Goal: Information Seeking & Learning: Find specific fact

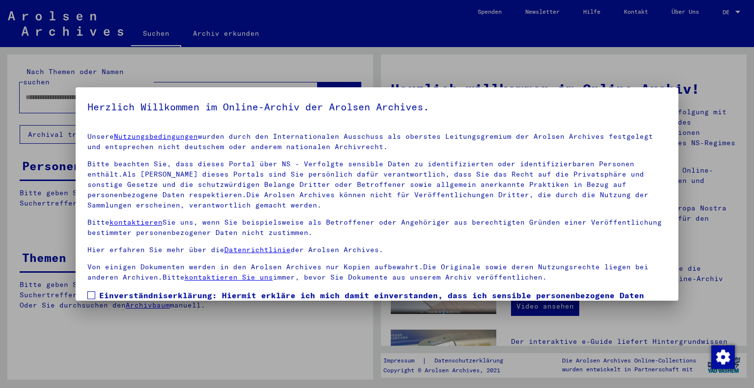
scroll to position [71, 0]
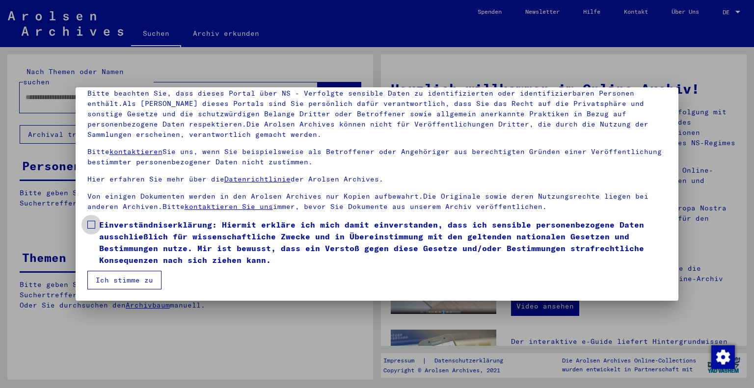
click at [93, 226] on label "Einverständniserklärung: Hiermit erkläre ich mich damit einverstanden, dass ich…" at bounding box center [377, 242] width 580 height 47
click at [108, 281] on button "Ich stimme zu" at bounding box center [124, 280] width 74 height 19
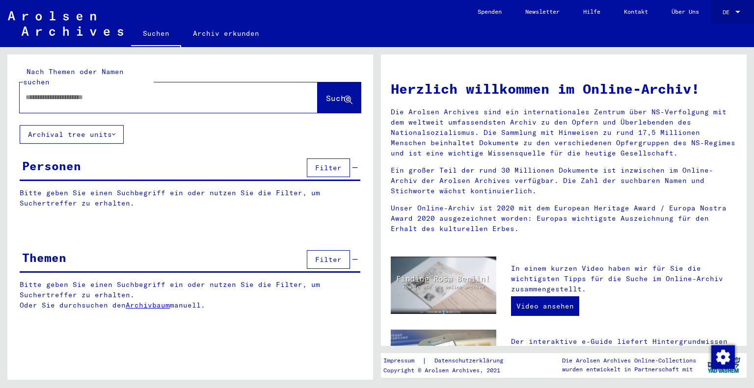
click at [736, 7] on div "DE DE" at bounding box center [732, 9] width 20 height 17
click at [729, 18] on span "English" at bounding box center [721, 18] width 40 height 18
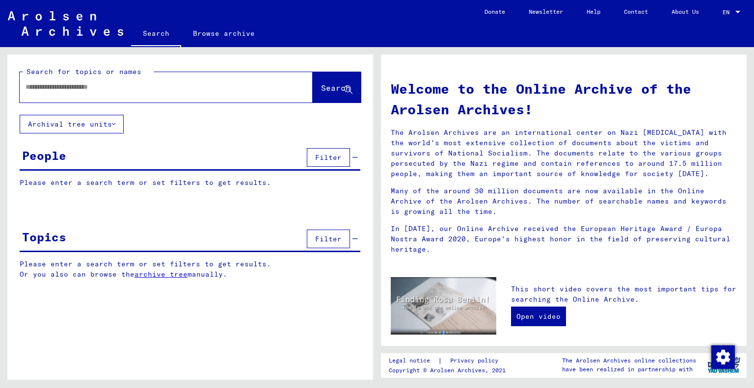
click at [445, 34] on div "Search Browse archive" at bounding box center [302, 35] width 342 height 26
click at [629, 15] on link "Contact" at bounding box center [636, 12] width 48 height 24
click at [125, 98] on div at bounding box center [152, 87] width 264 height 22
drag, startPoint x: 124, startPoint y: 97, endPoint x: 115, endPoint y: 80, distance: 18.7
click at [115, 80] on div at bounding box center [152, 87] width 264 height 22
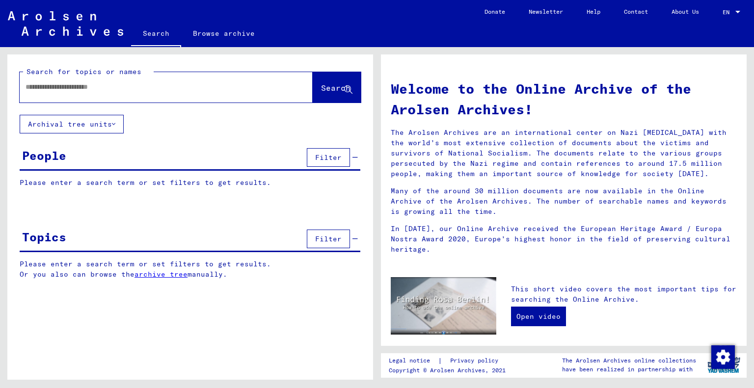
click at [115, 80] on div at bounding box center [152, 87] width 264 height 22
click at [110, 91] on input "text" at bounding box center [155, 87] width 258 height 10
type input "**********"
click at [321, 90] on span "Search" at bounding box center [335, 88] width 29 height 10
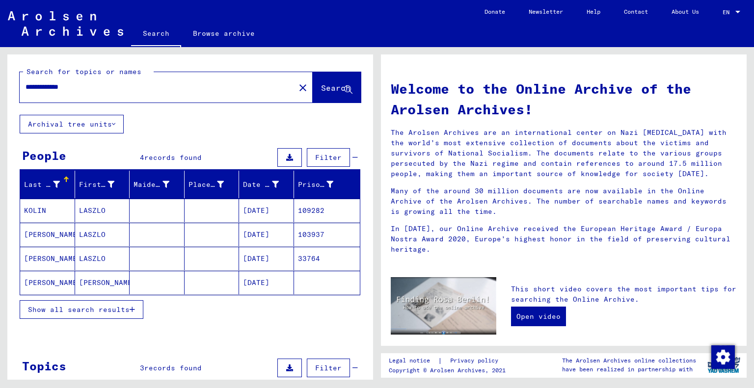
click at [35, 283] on mat-cell "[PERSON_NAME]" at bounding box center [47, 283] width 55 height 24
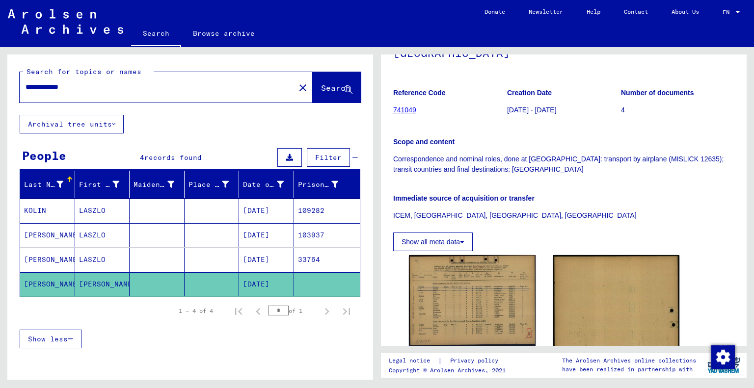
scroll to position [129, 0]
click at [580, 172] on p "Correspondence and nominal roles, done at [GEOGRAPHIC_DATA]: transport by airpl…" at bounding box center [563, 165] width 341 height 21
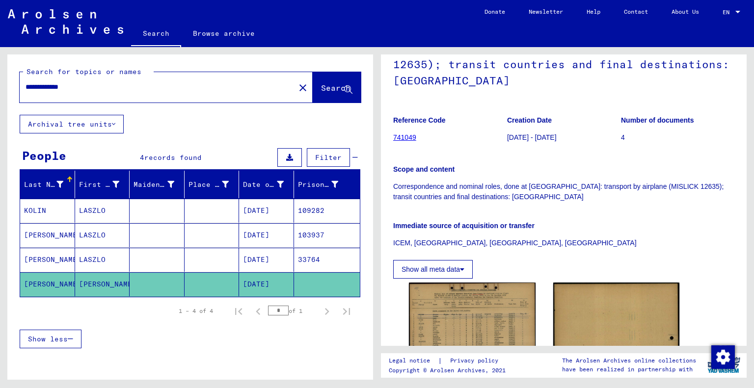
scroll to position [102, 0]
click at [481, 306] on img at bounding box center [472, 325] width 133 height 95
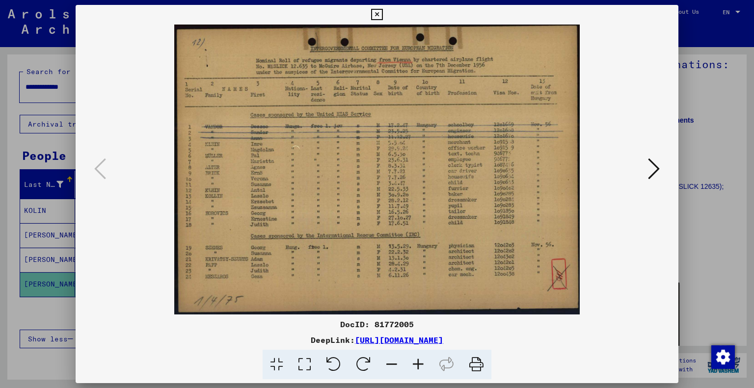
click at [690, 171] on div at bounding box center [377, 194] width 754 height 388
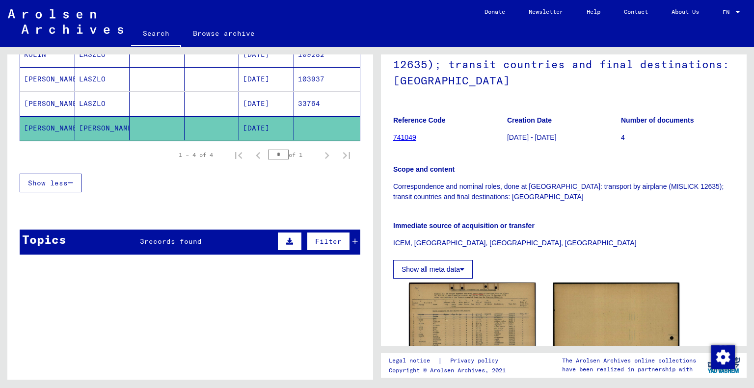
scroll to position [202, 0]
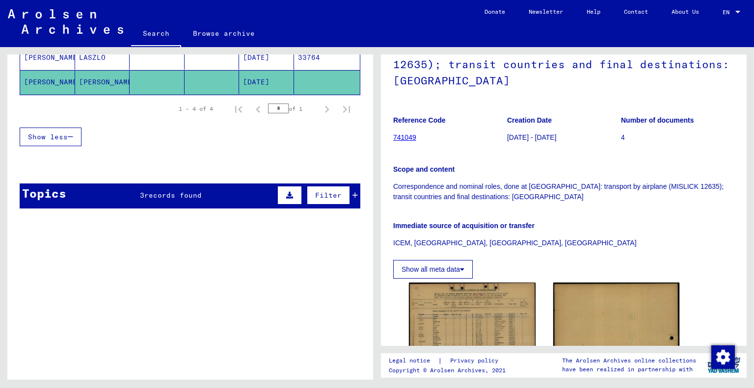
click at [152, 196] on span "records found" at bounding box center [172, 195] width 57 height 9
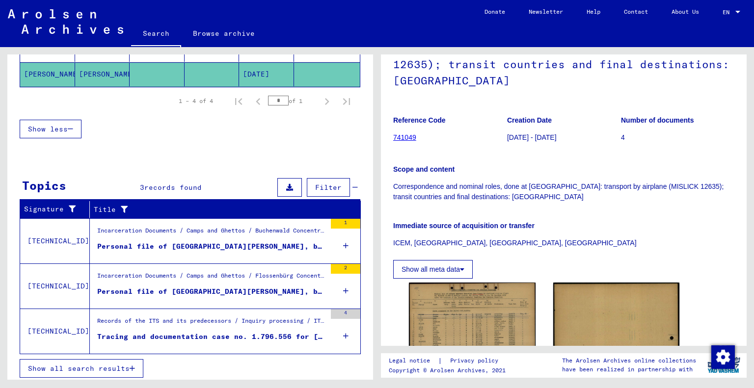
scroll to position [210, 0]
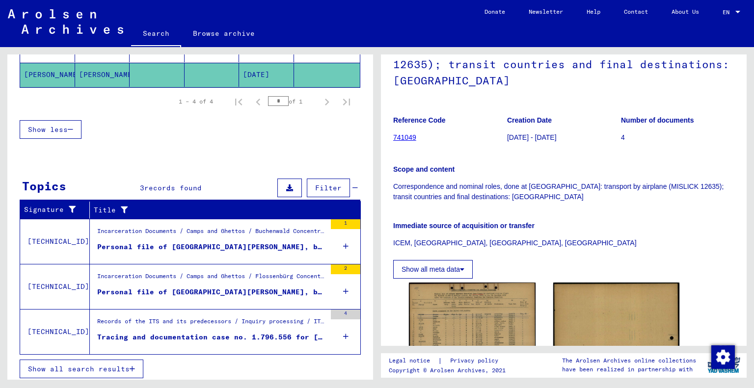
click at [183, 326] on div "Records of the ITS and its predecessors / Inquiry processing / ITS case files a…" at bounding box center [211, 324] width 229 height 14
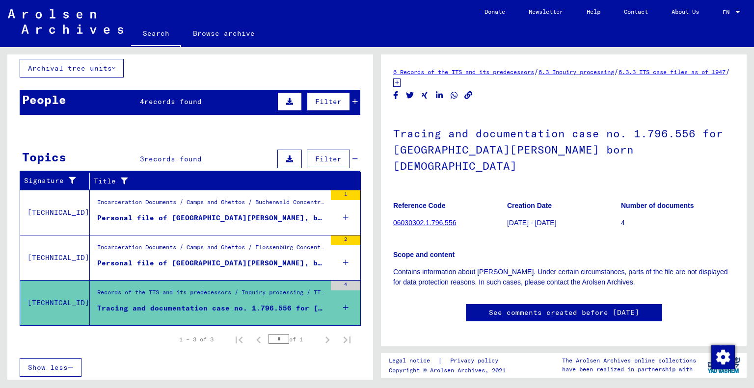
click at [621, 218] on p "4" at bounding box center [677, 223] width 113 height 10
click at [432, 219] on link "06030302.1.796.556" at bounding box center [424, 223] width 63 height 8
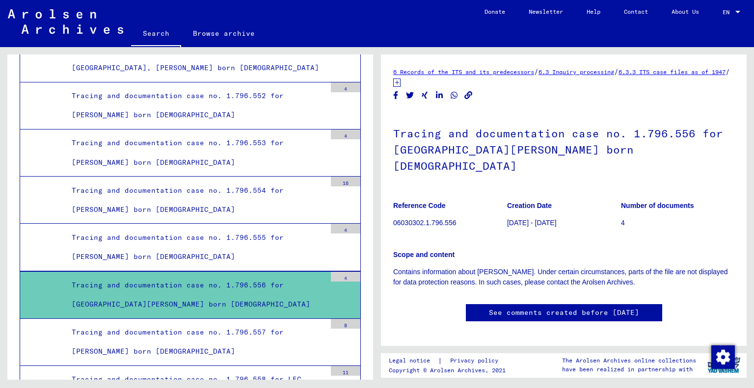
scroll to position [7036, 0]
